Goal: Information Seeking & Learning: Learn about a topic

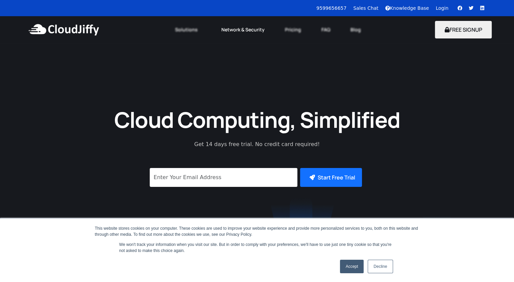
click at [235, 29] on link "Network & Security" at bounding box center [243, 29] width 64 height 15
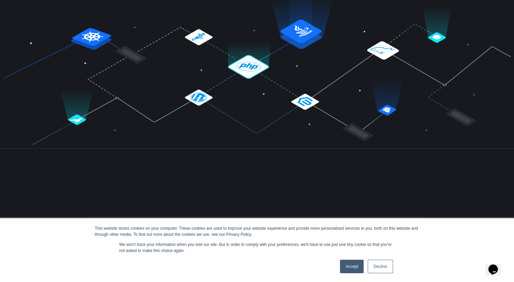
scroll to position [236, 0]
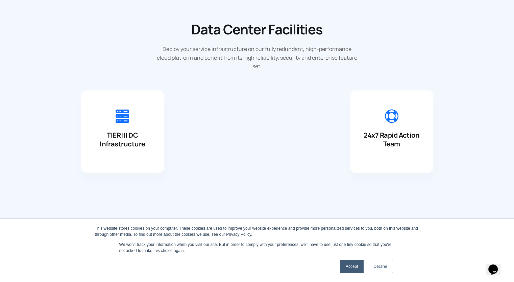
scroll to position [743, 0]
